Goal: Task Accomplishment & Management: Manage account settings

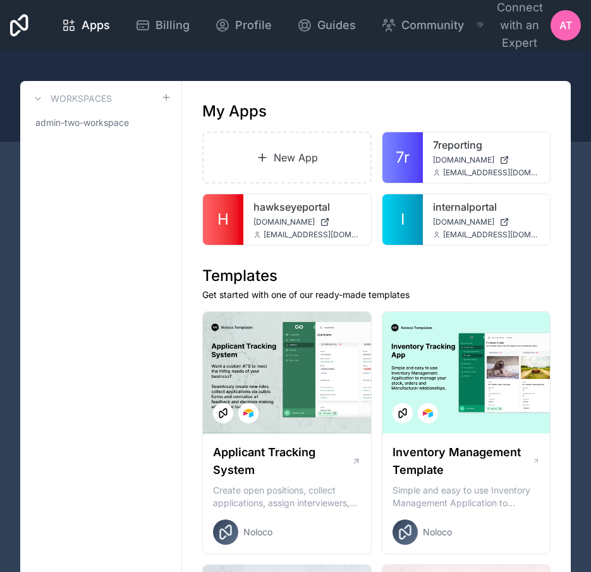
click at [166, 25] on span "Billing" at bounding box center [173, 25] width 34 height 18
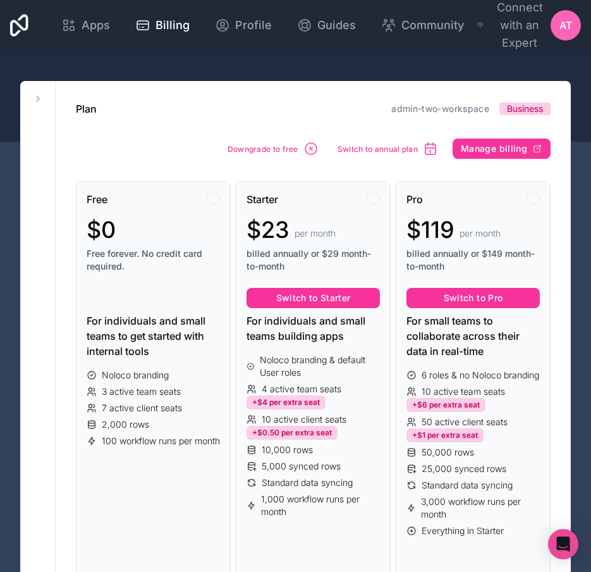
click at [525, 140] on button "Manage billing" at bounding box center [502, 148] width 98 height 20
